Goal: Information Seeking & Learning: Learn about a topic

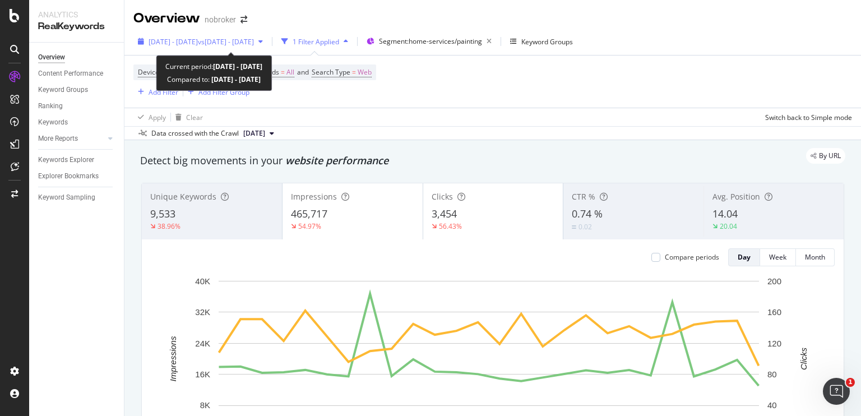
click at [254, 43] on span "vs 2024 Sep. 11th - Oct. 31st" at bounding box center [226, 42] width 56 height 10
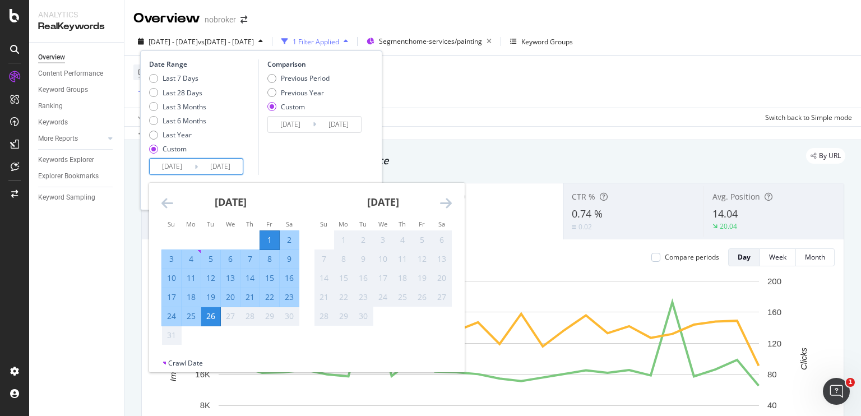
click at [222, 167] on input "[DATE]" at bounding box center [220, 167] width 45 height 16
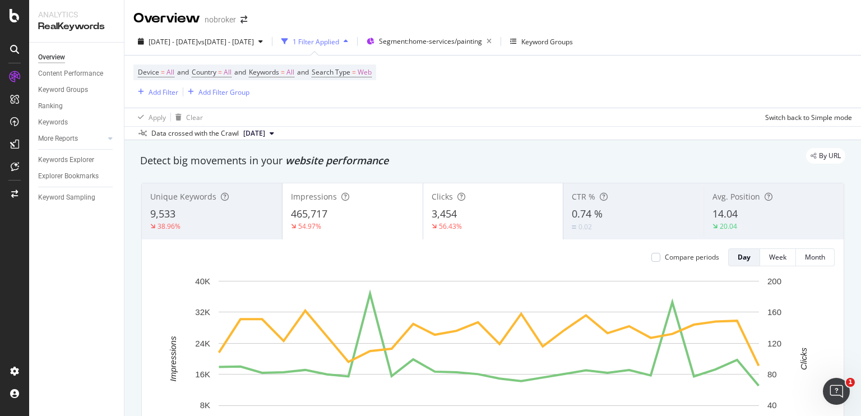
click at [440, 120] on div "Apply Clear Switch back to Simple mode" at bounding box center [492, 117] width 737 height 18
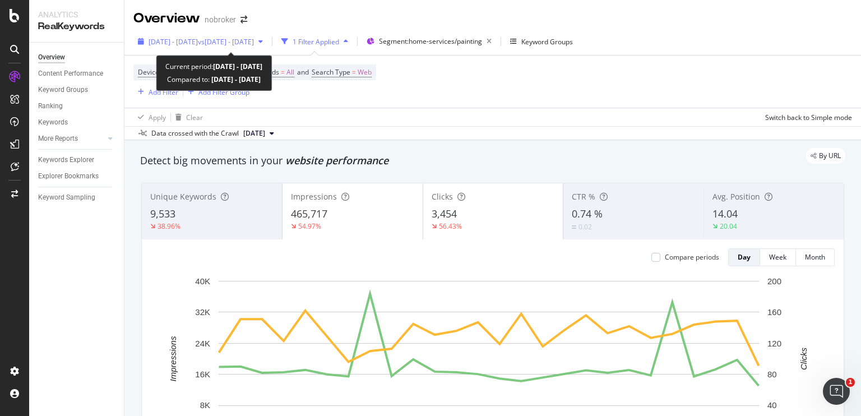
click at [192, 44] on span "[DATE] - [DATE]" at bounding box center [173, 42] width 49 height 10
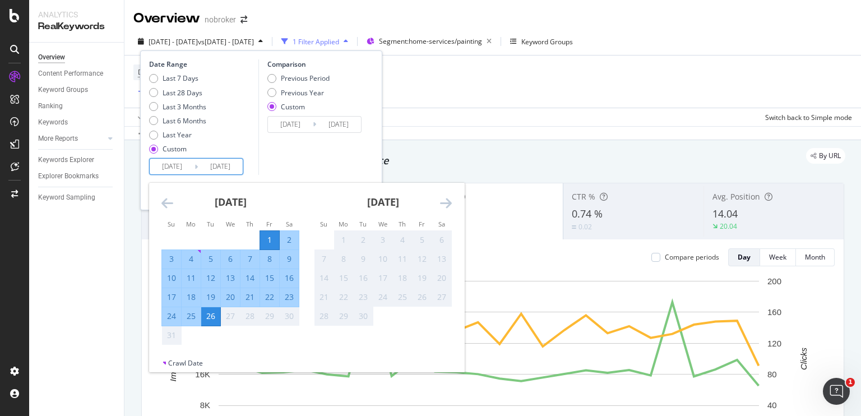
click at [174, 163] on input "[DATE]" at bounding box center [172, 167] width 45 height 16
click at [246, 343] on td "Calendar" at bounding box center [250, 335] width 20 height 19
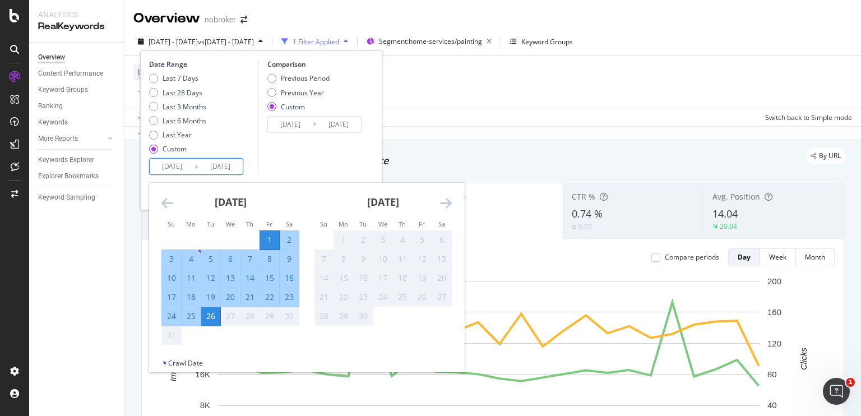
click at [246, 343] on td "Calendar" at bounding box center [250, 335] width 20 height 19
click at [211, 316] on div "26" at bounding box center [210, 316] width 19 height 11
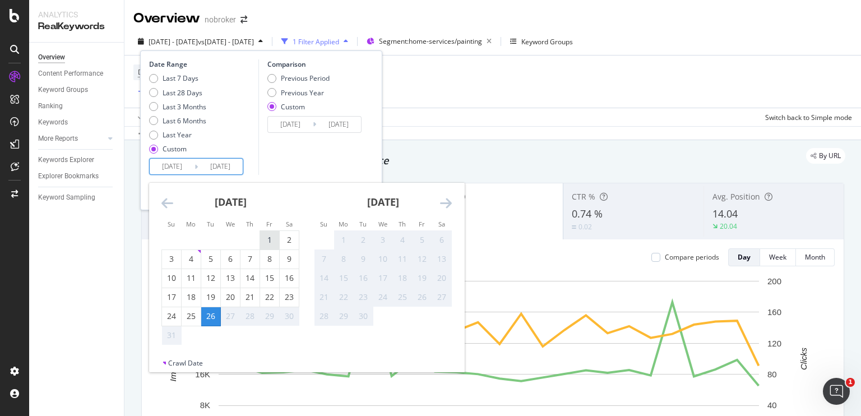
click at [272, 242] on div "1" at bounding box center [269, 239] width 19 height 11
type input "[DATE]"
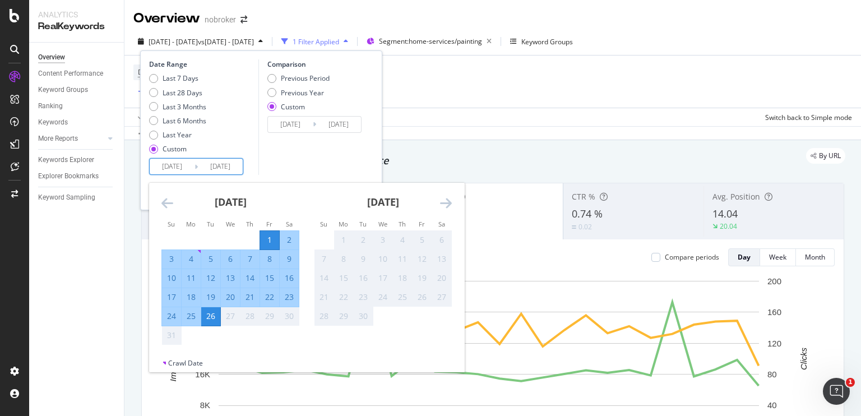
click at [210, 321] on div "26" at bounding box center [210, 316] width 19 height 11
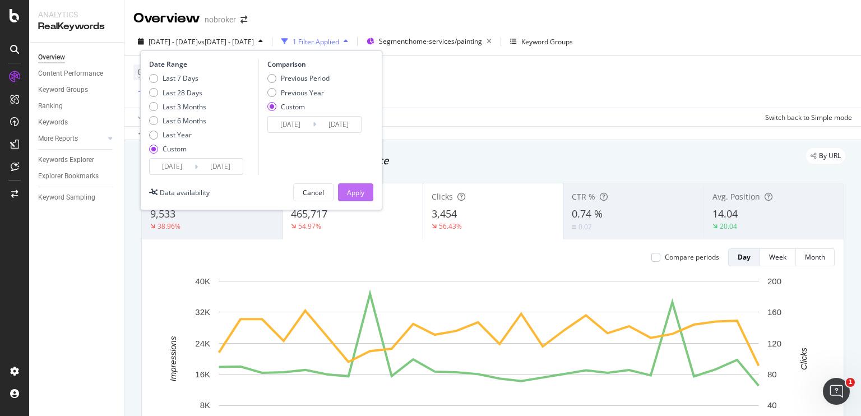
click at [339, 188] on button "Apply" at bounding box center [355, 192] width 35 height 18
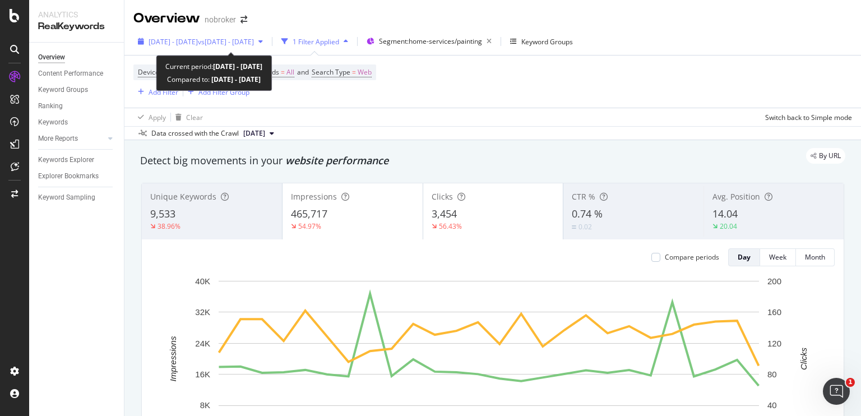
click at [267, 34] on div "[DATE] - [DATE] vs [DATE] - [DATE]" at bounding box center [200, 41] width 134 height 17
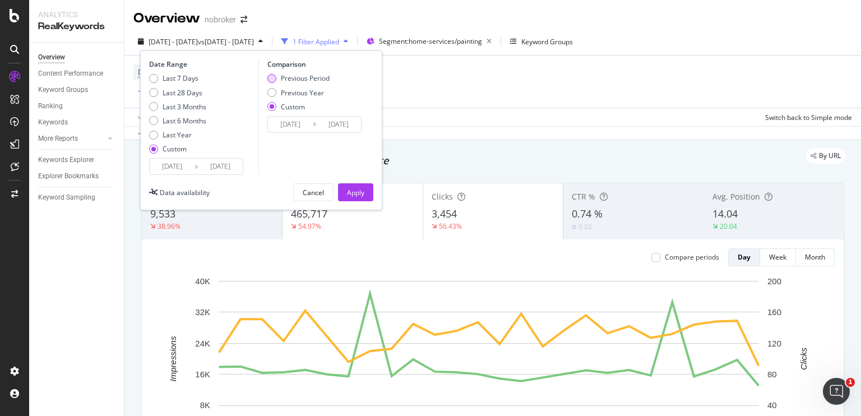
click at [271, 76] on div "Previous Period" at bounding box center [271, 78] width 9 height 9
type input "[DATE]"
click at [351, 189] on div "Apply" at bounding box center [355, 193] width 17 height 10
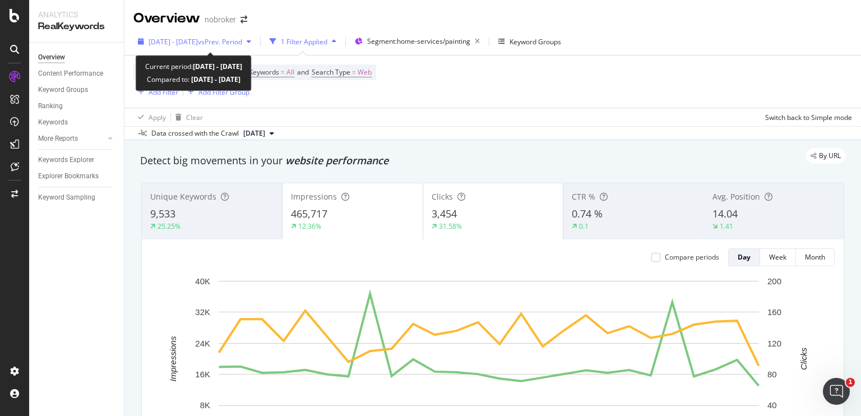
click at [198, 40] on span "[DATE] - [DATE]" at bounding box center [173, 42] width 49 height 10
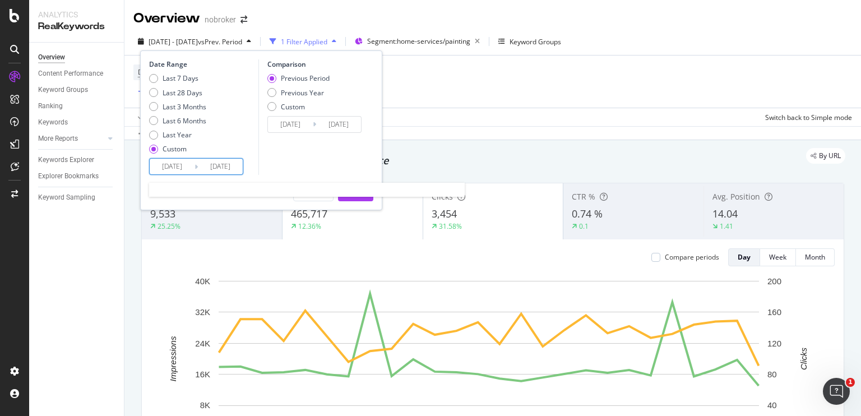
click at [230, 166] on input "[DATE]" at bounding box center [220, 167] width 45 height 16
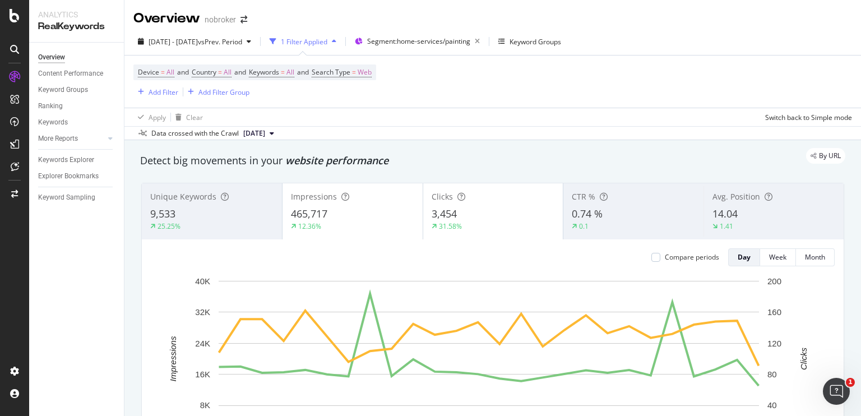
click at [449, 150] on div "By URL" at bounding box center [487, 156] width 716 height 16
click at [410, 38] on span "Segment: home-services/painting" at bounding box center [418, 41] width 103 height 10
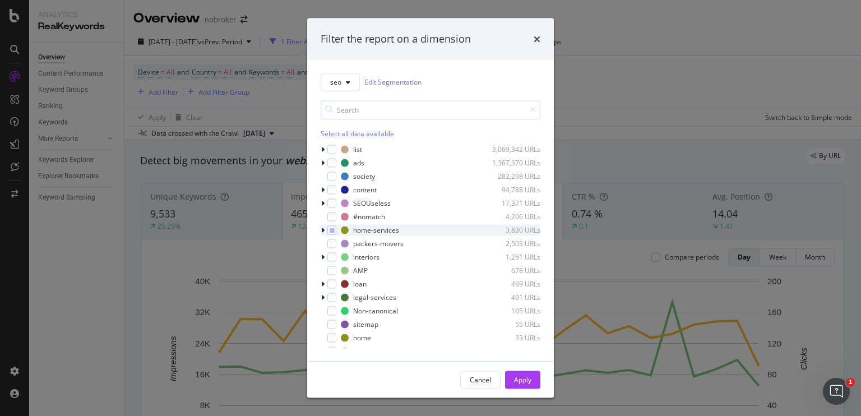
click at [321, 228] on icon "modal" at bounding box center [322, 229] width 3 height 7
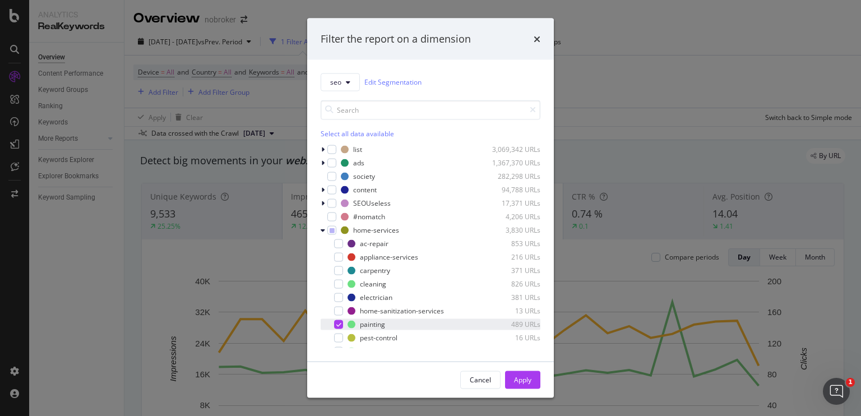
click at [339, 327] on div "modal" at bounding box center [338, 324] width 9 height 9
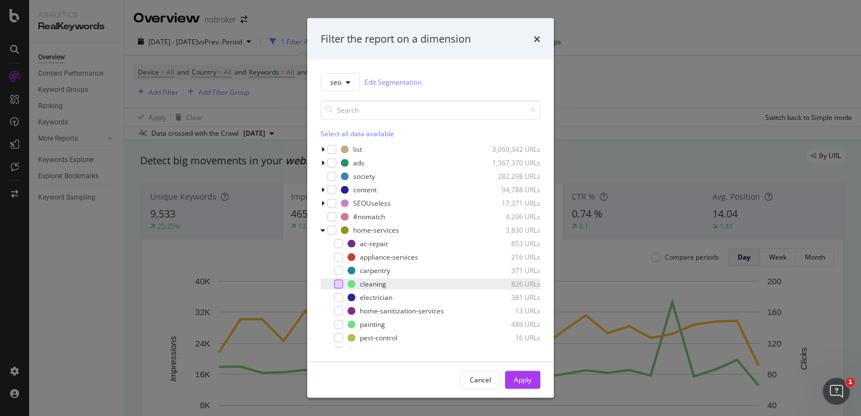
click at [341, 285] on div "modal" at bounding box center [338, 283] width 9 height 9
click at [519, 377] on div "Apply" at bounding box center [522, 380] width 17 height 10
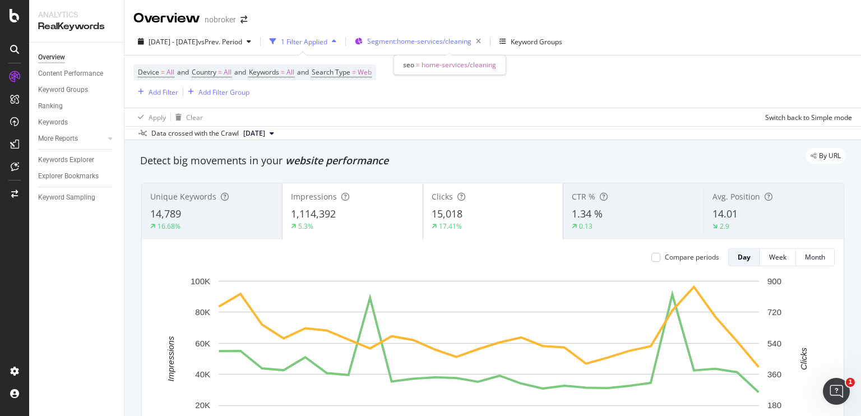
click at [453, 43] on span "Segment: home-services/cleaning" at bounding box center [419, 41] width 104 height 10
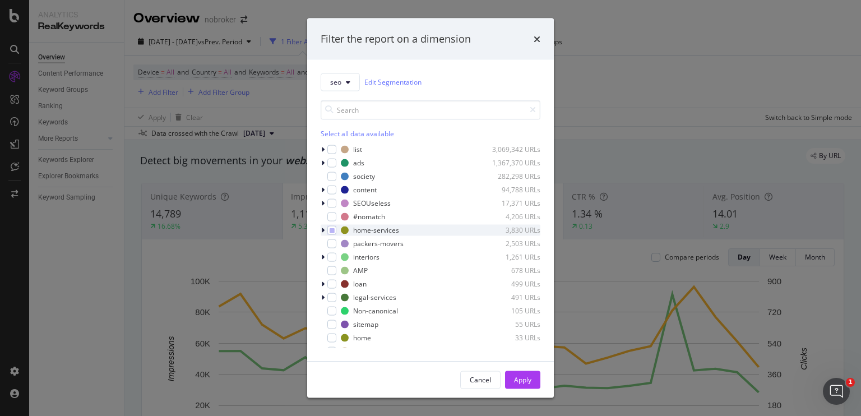
click at [321, 229] on icon "modal" at bounding box center [322, 229] width 3 height 7
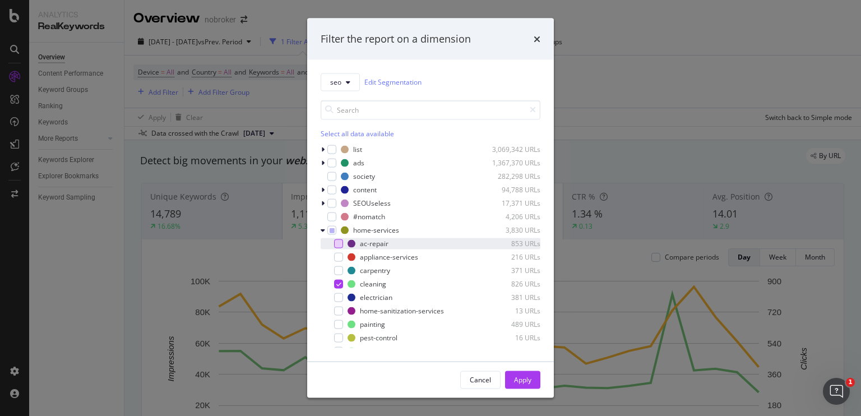
click at [336, 242] on div "modal" at bounding box center [338, 243] width 9 height 9
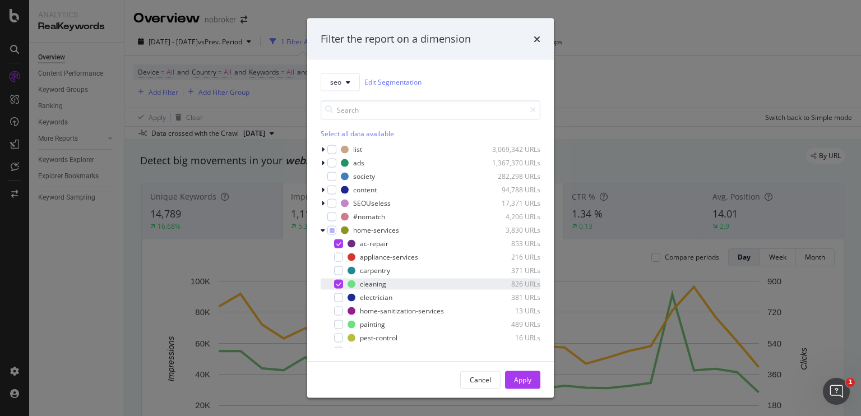
click at [337, 286] on icon "modal" at bounding box center [338, 284] width 5 height 6
click at [515, 376] on div "Apply" at bounding box center [522, 380] width 17 height 10
